Goal: Navigation & Orientation: Find specific page/section

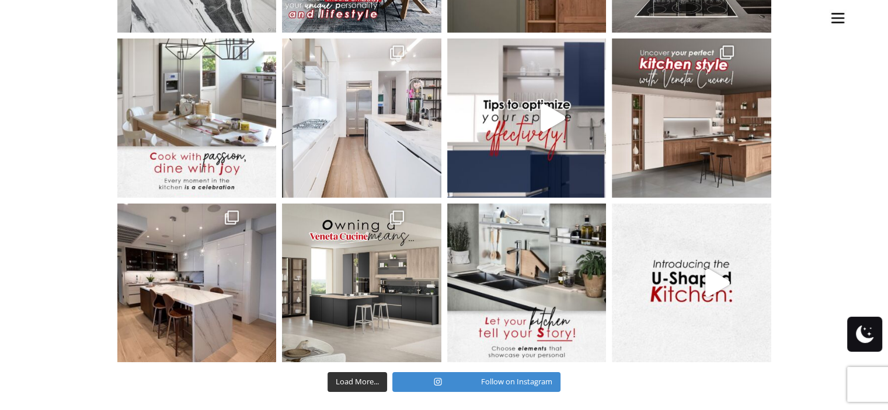
scroll to position [4086, 0]
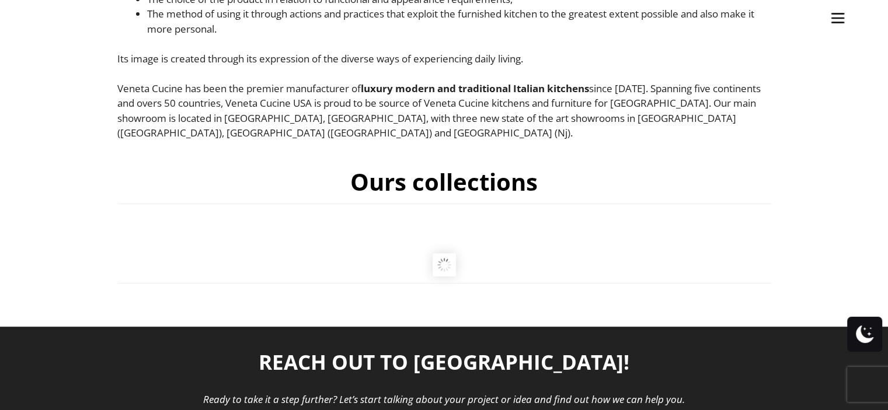
scroll to position [409, 0]
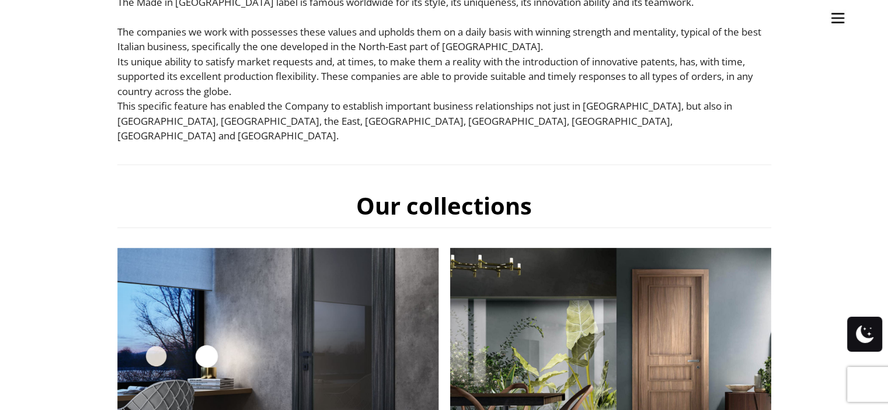
scroll to position [350, 0]
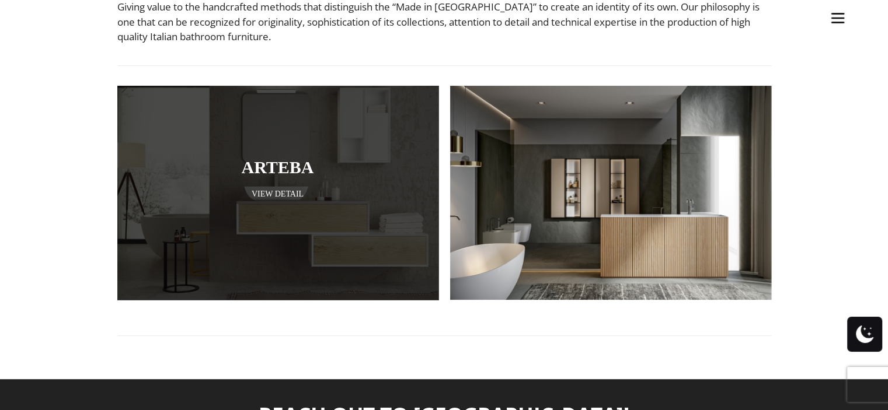
scroll to position [409, 0]
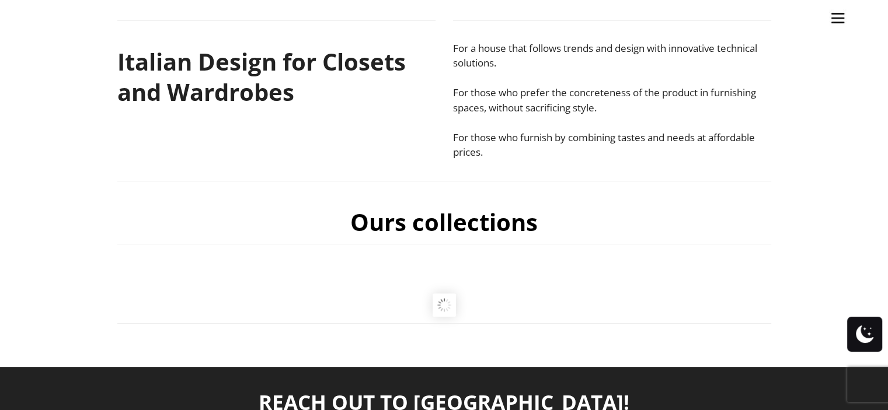
scroll to position [292, 0]
